Goal: Navigation & Orientation: Find specific page/section

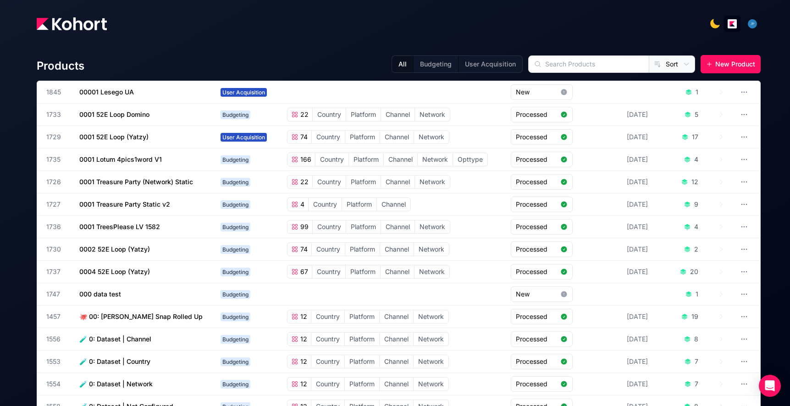
click at [749, 22] on div "button" at bounding box center [752, 24] width 10 height 10
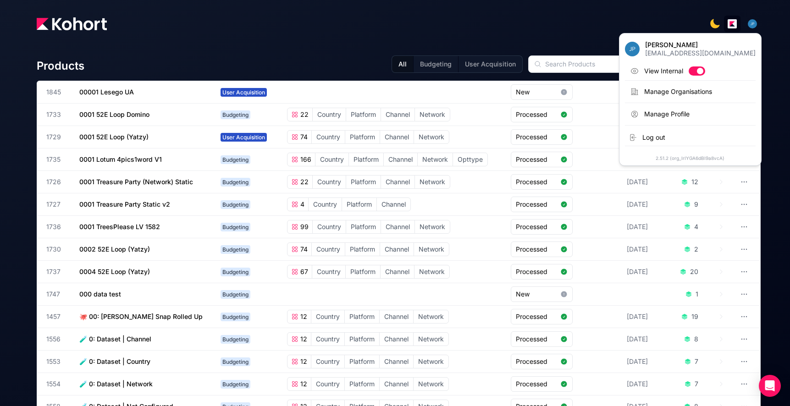
click at [354, 66] on div "Products All Budgeting User Acquisition Sort New Product" at bounding box center [399, 64] width 724 height 18
